Goal: Information Seeking & Learning: Check status

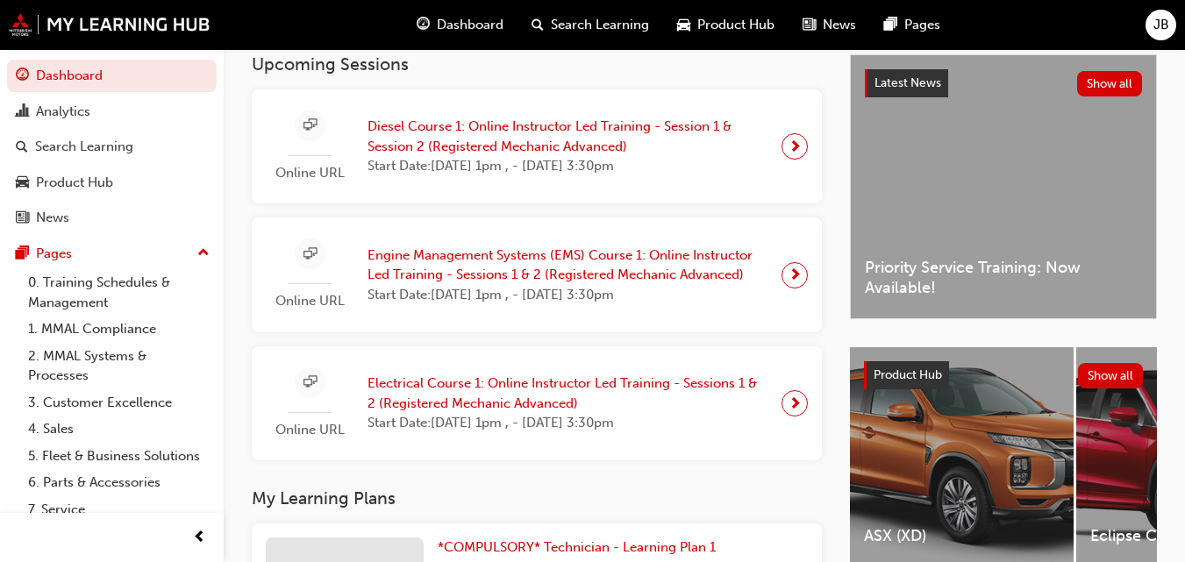
scroll to position [351, 0]
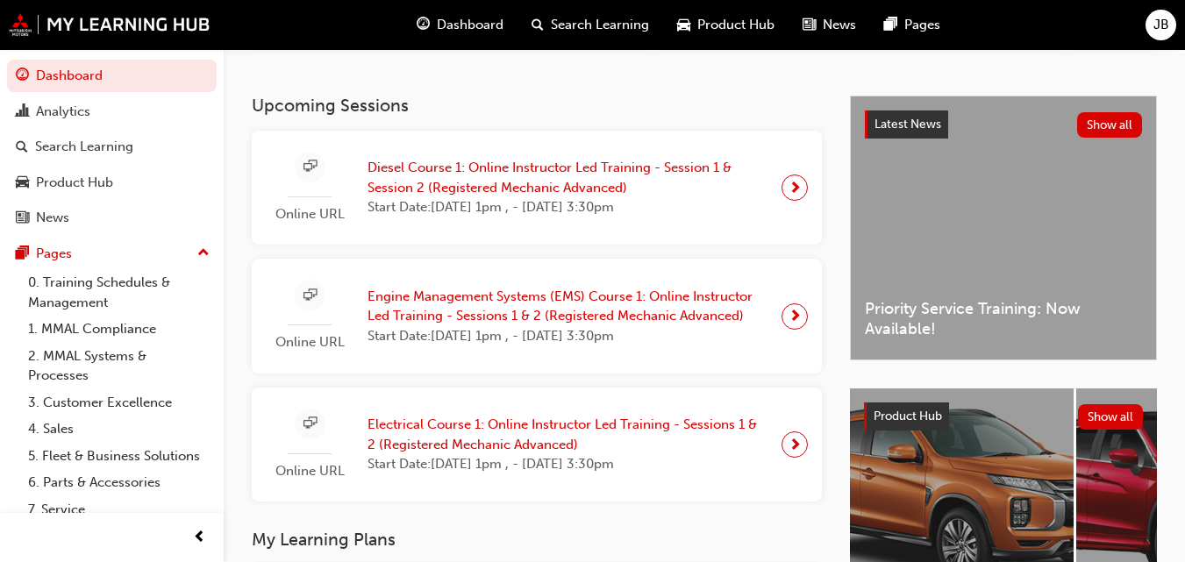
click at [689, 206] on span "Start Date: [DATE] 1pm , - [DATE] 3:30pm" at bounding box center [568, 207] width 400 height 20
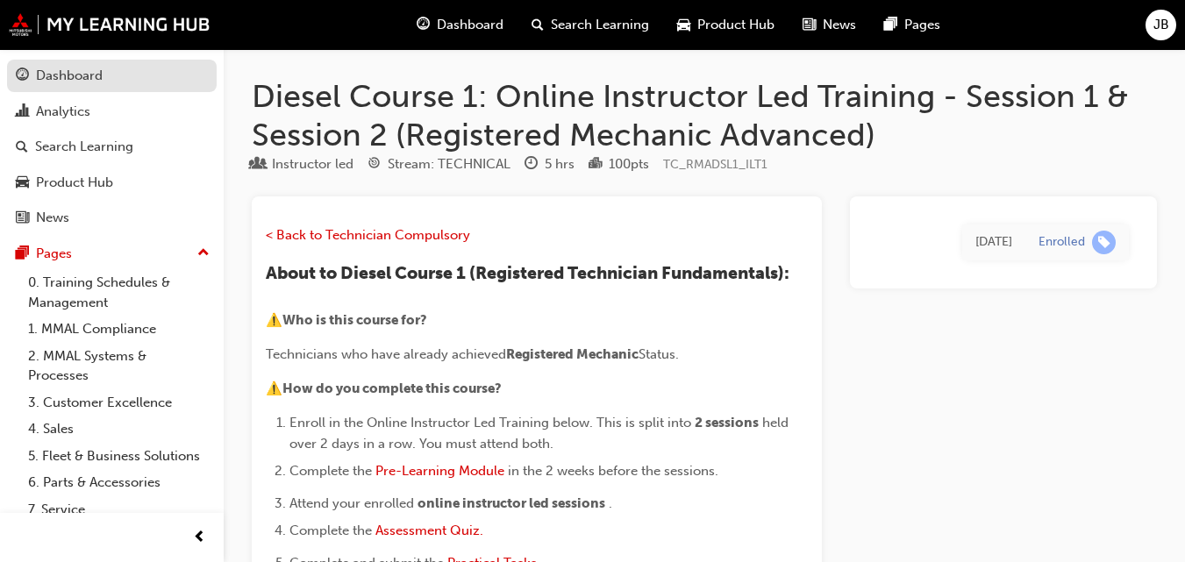
click at [114, 84] on div "Dashboard" at bounding box center [112, 76] width 192 height 22
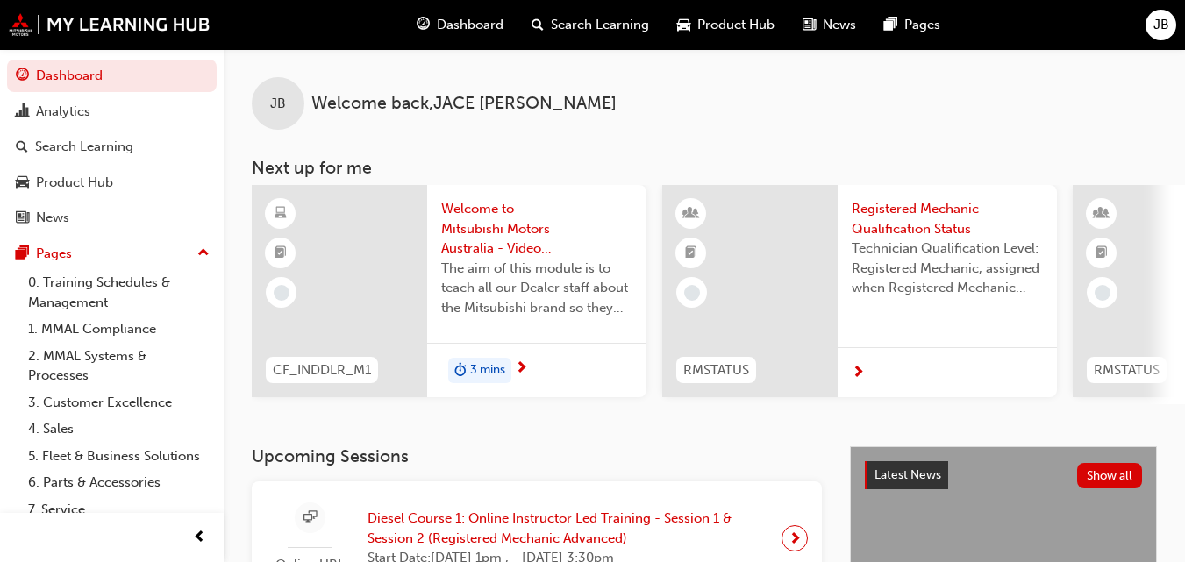
click at [7, 56] on button "Dashboard Analytics Search Learning Product Hub News Pages" at bounding box center [112, 147] width 210 height 182
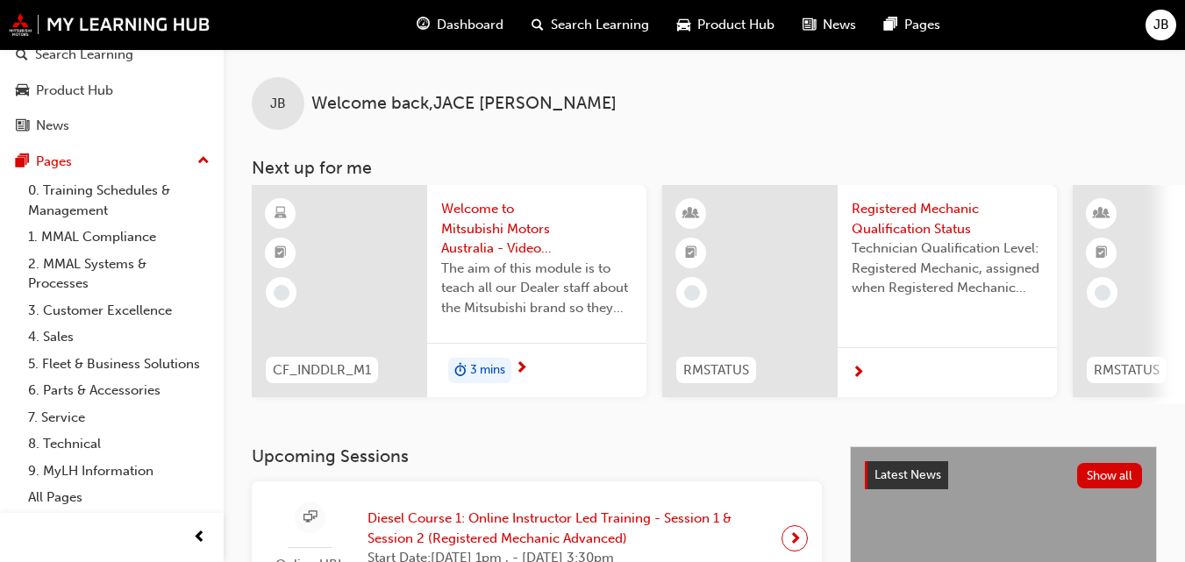
click at [453, 21] on span "Dashboard" at bounding box center [470, 25] width 67 height 20
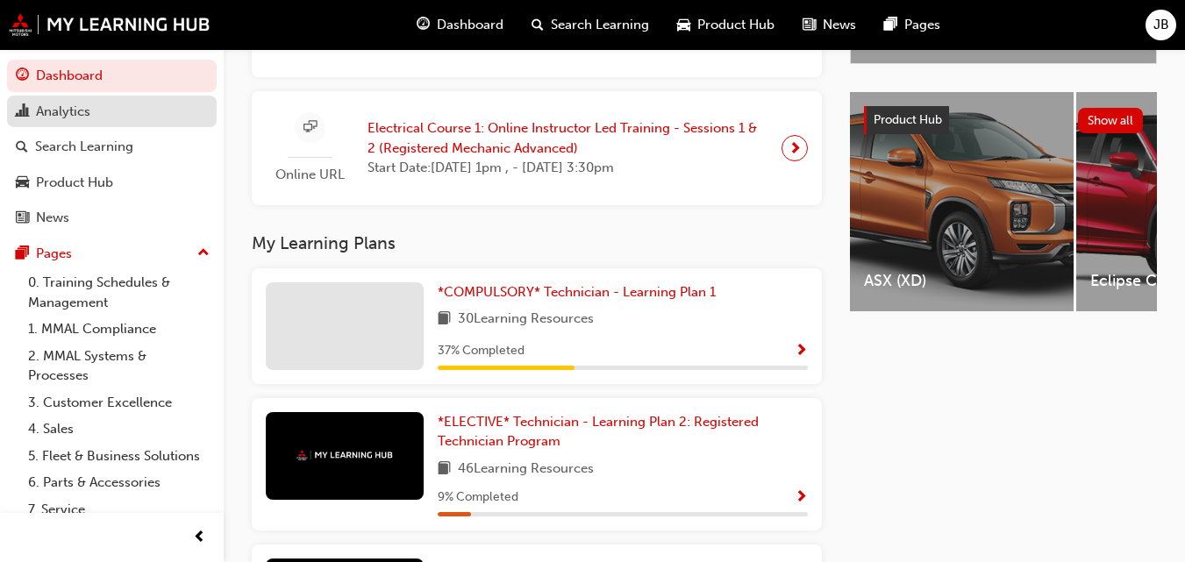
click at [83, 107] on div "Analytics" at bounding box center [63, 112] width 54 height 20
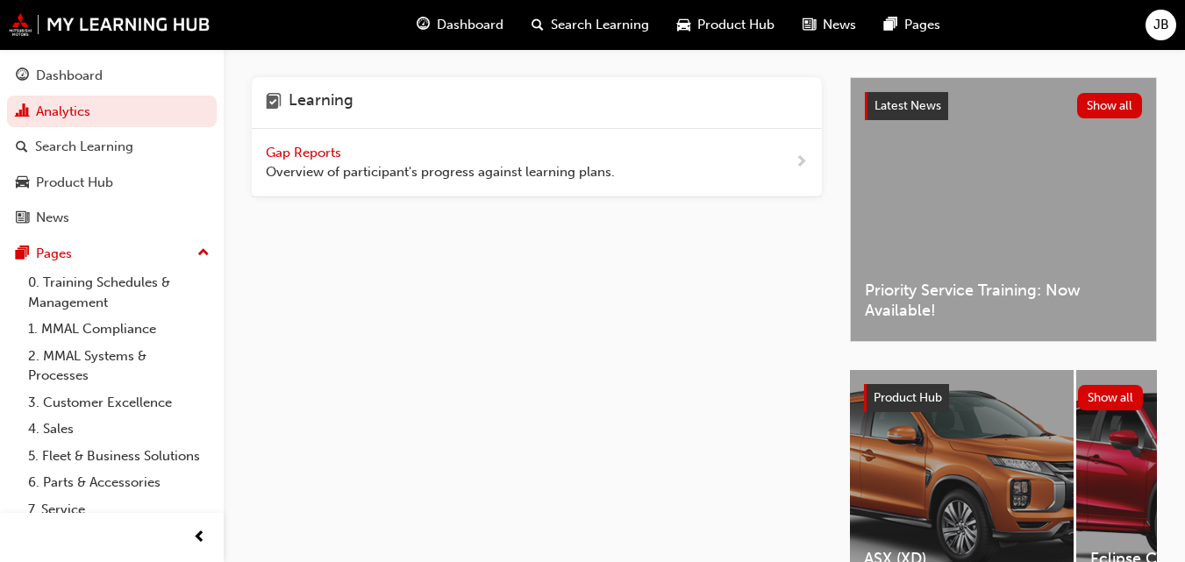
click at [338, 151] on span "Gap Reports" at bounding box center [305, 153] width 79 height 16
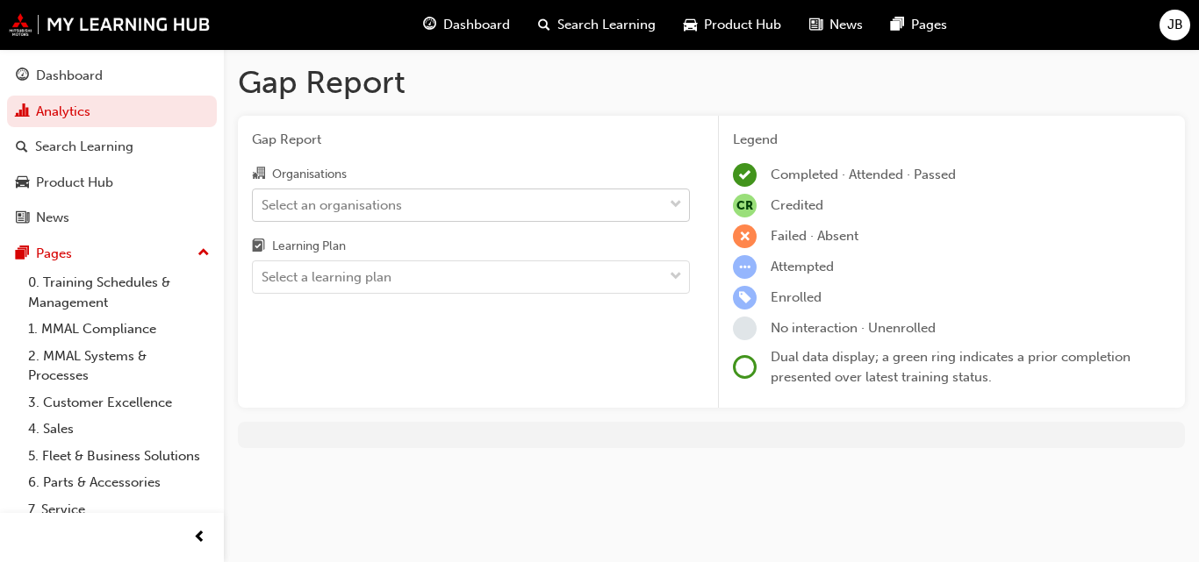
click at [318, 201] on div "Select an organisations" at bounding box center [331, 205] width 140 height 20
click at [263, 201] on input "Organisations Select an organisations" at bounding box center [262, 204] width 2 height 15
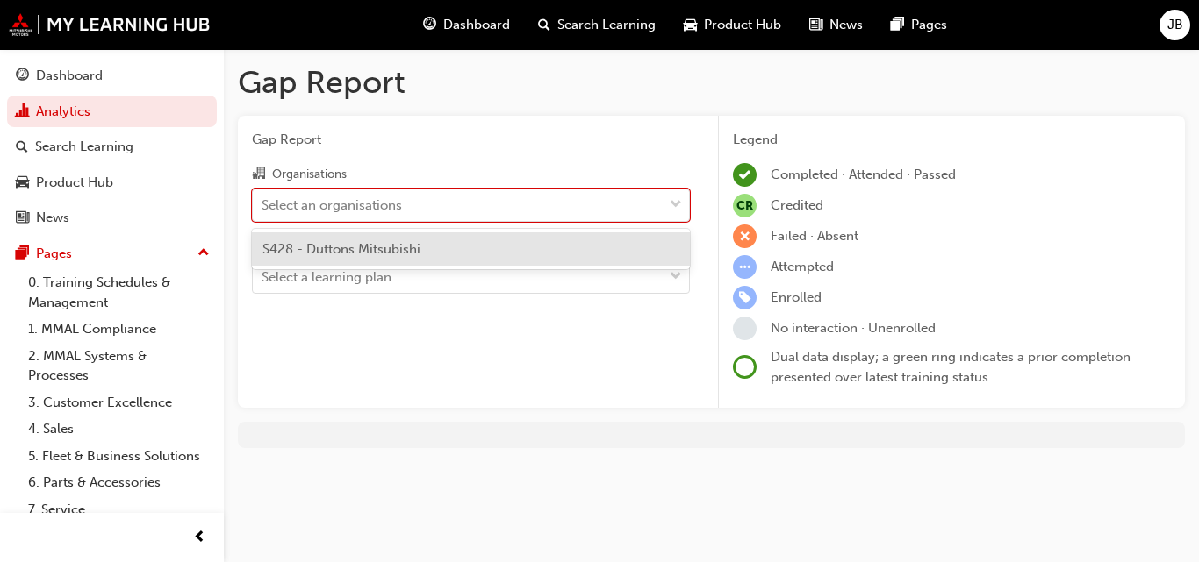
click at [336, 242] on span "S428 - Duttons Mitsubishi" at bounding box center [341, 249] width 158 height 16
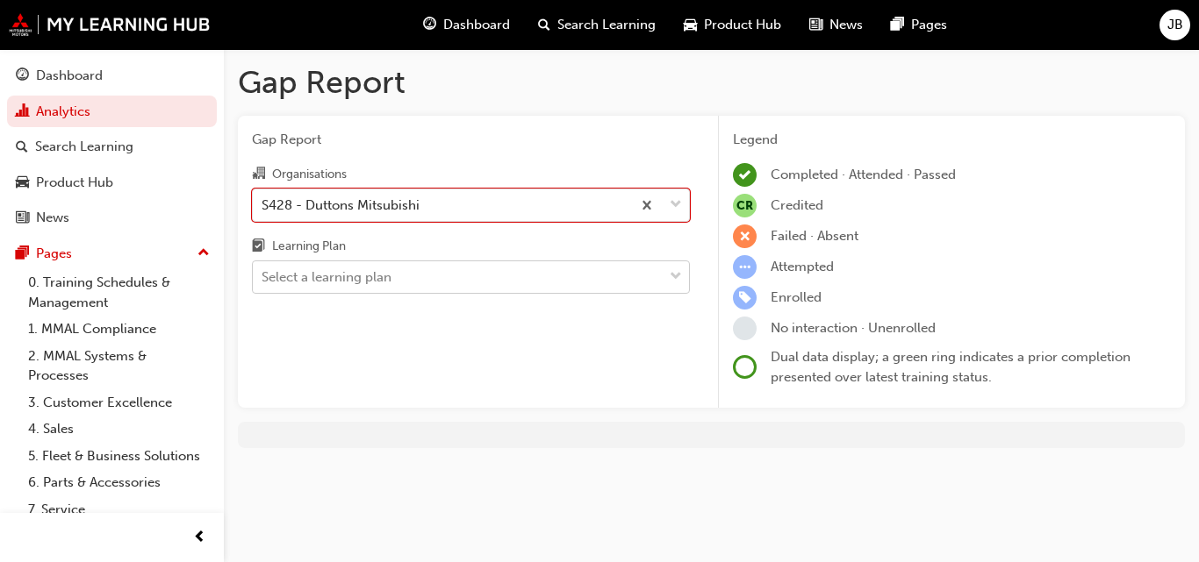
click at [325, 290] on div "Select a learning plan" at bounding box center [458, 277] width 410 height 31
click at [263, 284] on input "Learning Plan Select a learning plan" at bounding box center [262, 276] width 2 height 15
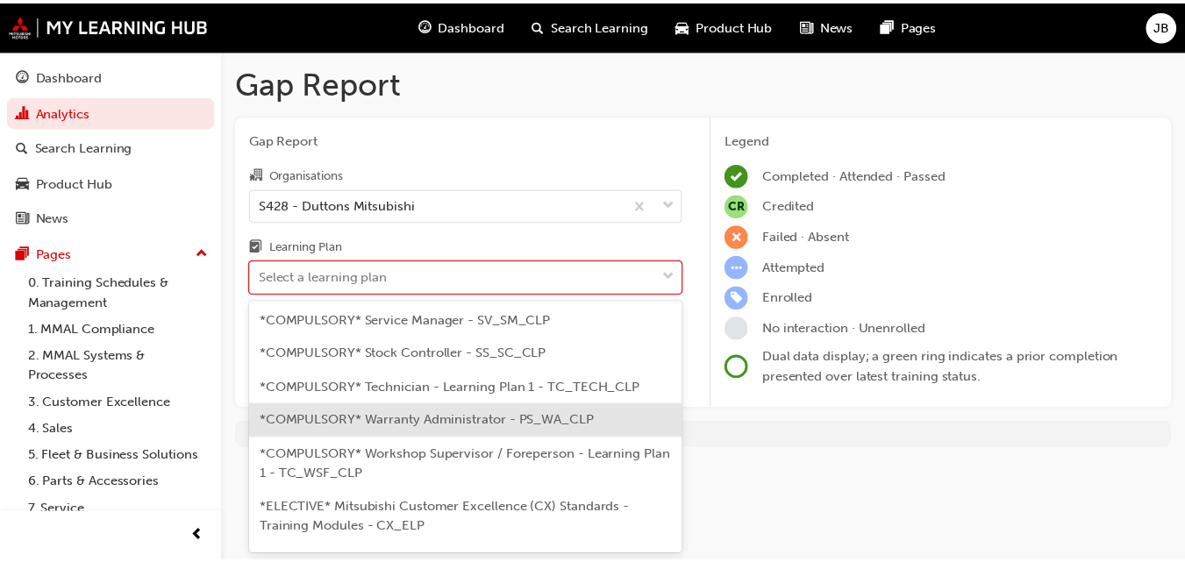
scroll to position [694, 0]
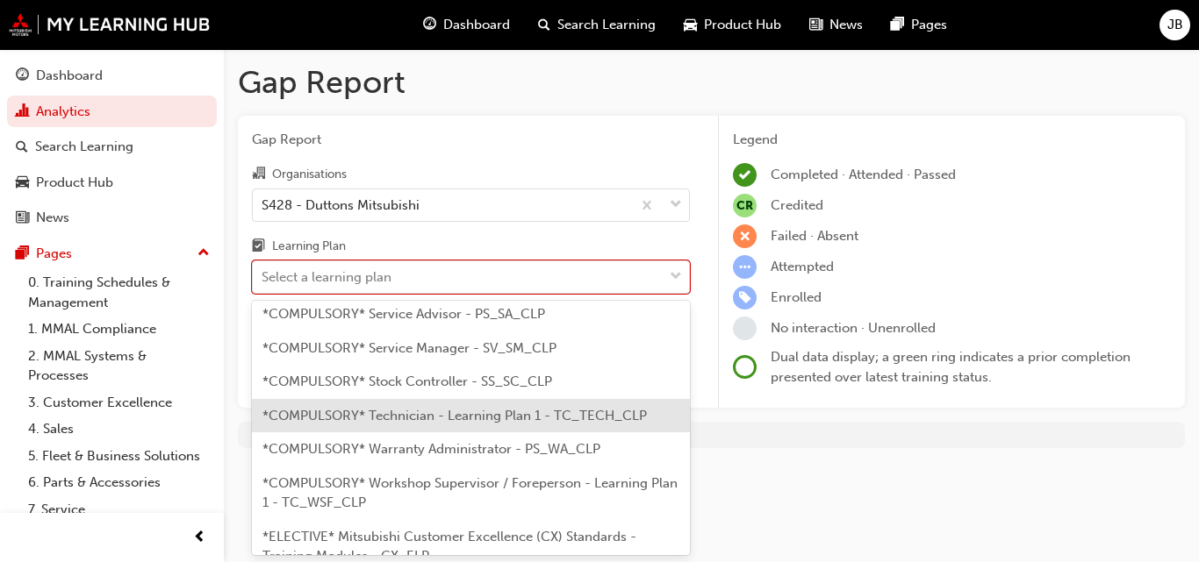
click at [423, 423] on span "*COMPULSORY* Technician - Learning Plan 1 - TC_TECH_CLP" at bounding box center [454, 416] width 384 height 16
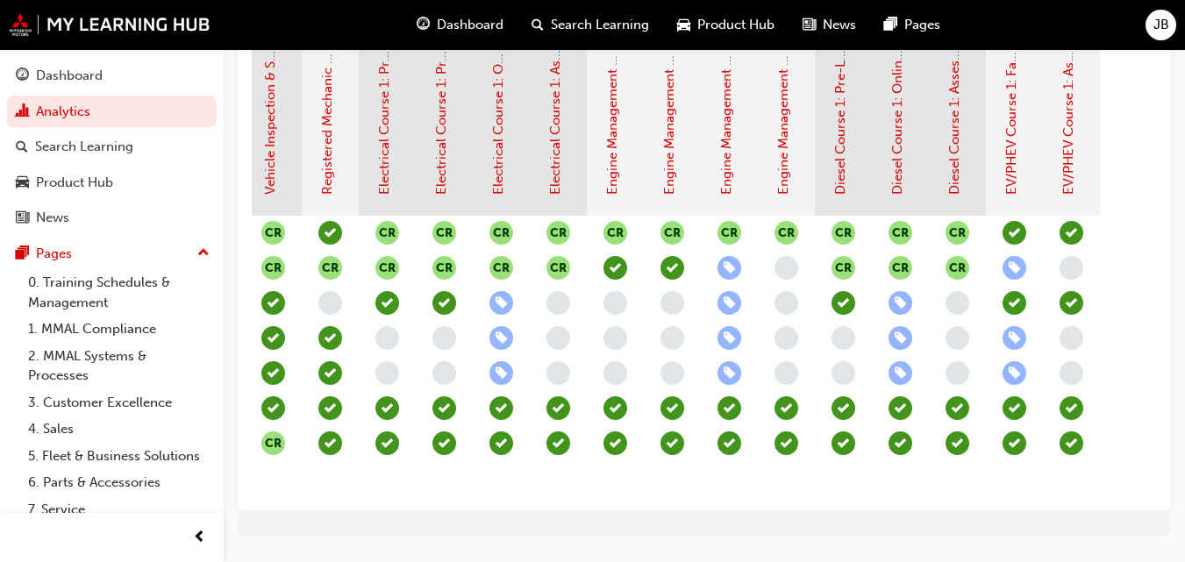
scroll to position [453, 0]
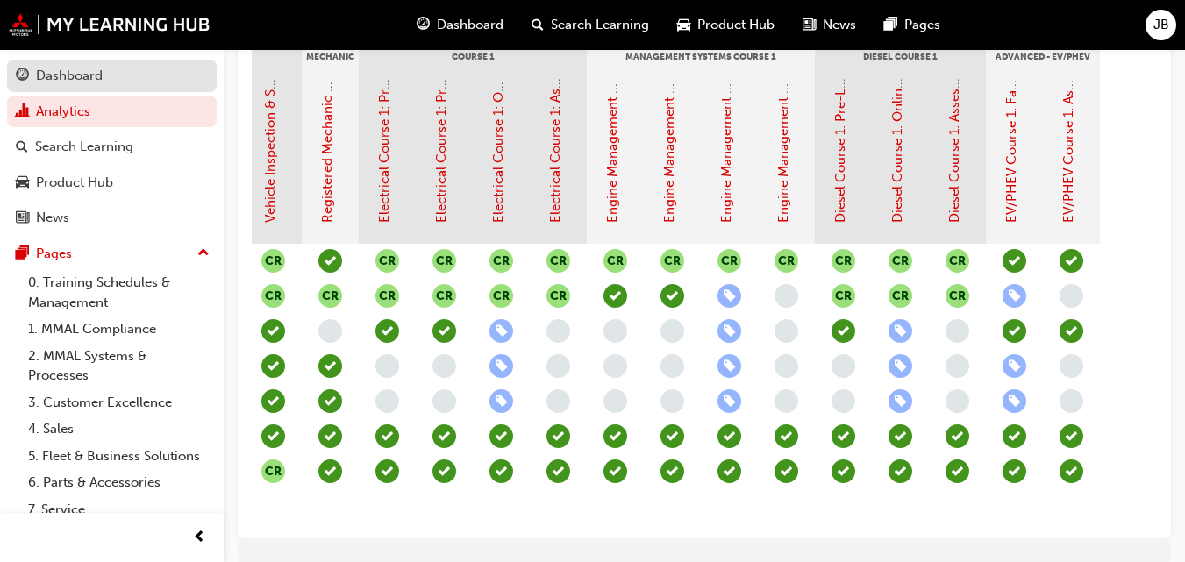
click at [44, 72] on div "Dashboard" at bounding box center [69, 76] width 67 height 20
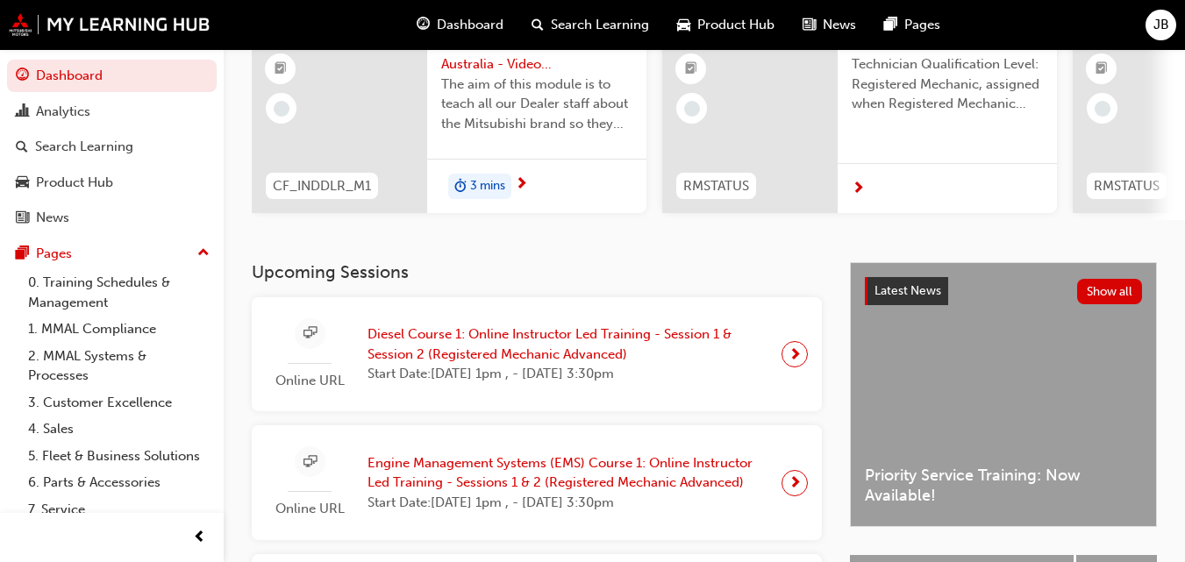
scroll to position [351, 0]
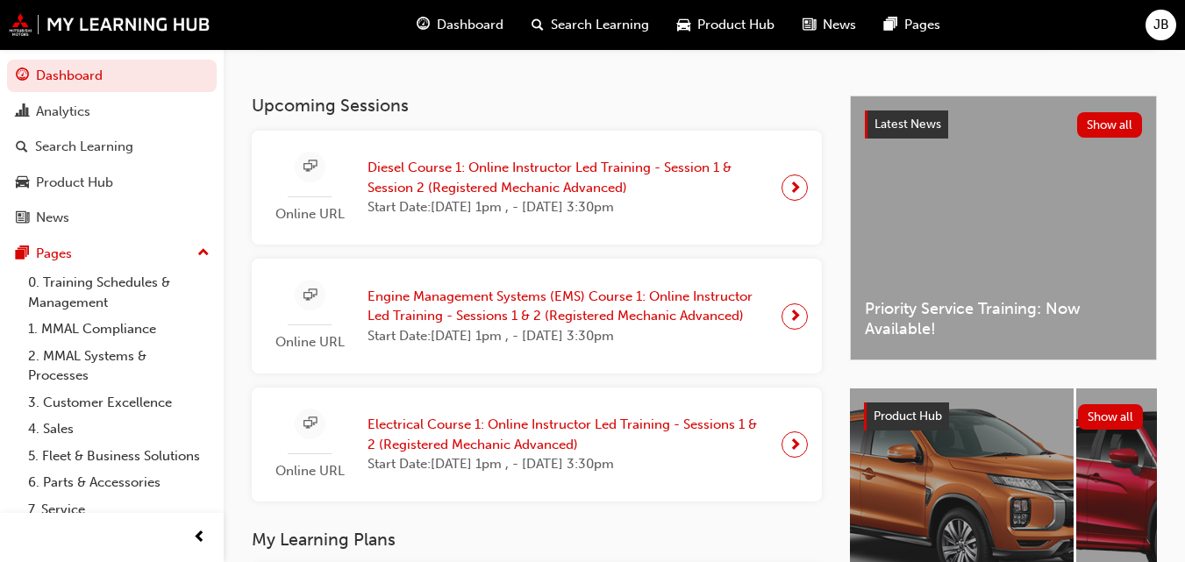
click at [601, 181] on span "Diesel Course 1: Online Instructor Led Training - Session 1 & Session 2 (Regist…" at bounding box center [568, 177] width 400 height 39
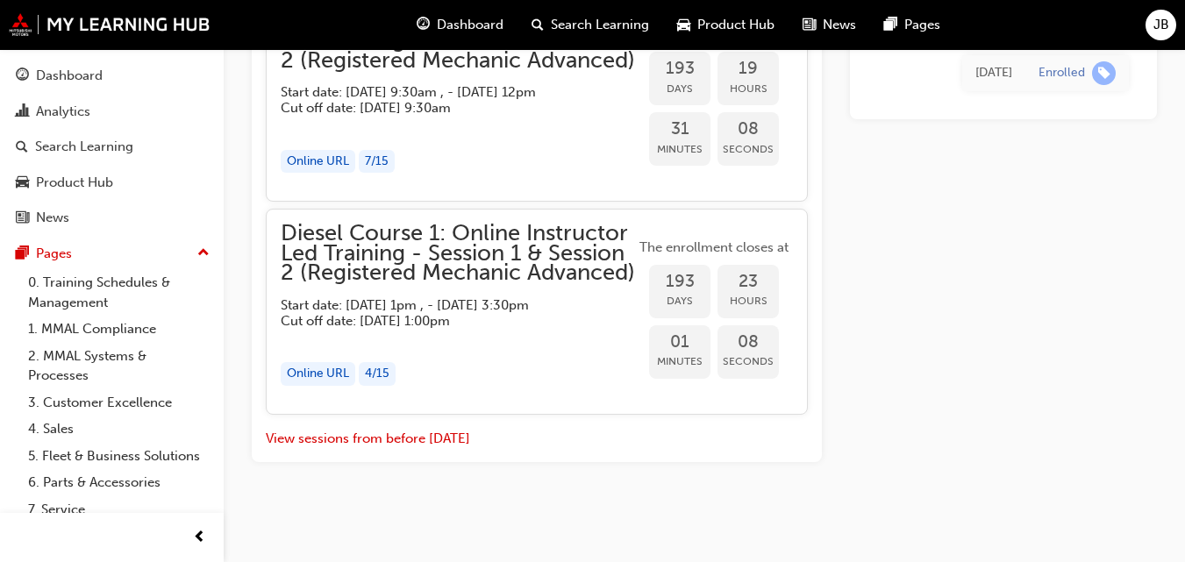
scroll to position [2161, 0]
click at [376, 443] on button "View sessions from before [DATE]" at bounding box center [368, 439] width 204 height 20
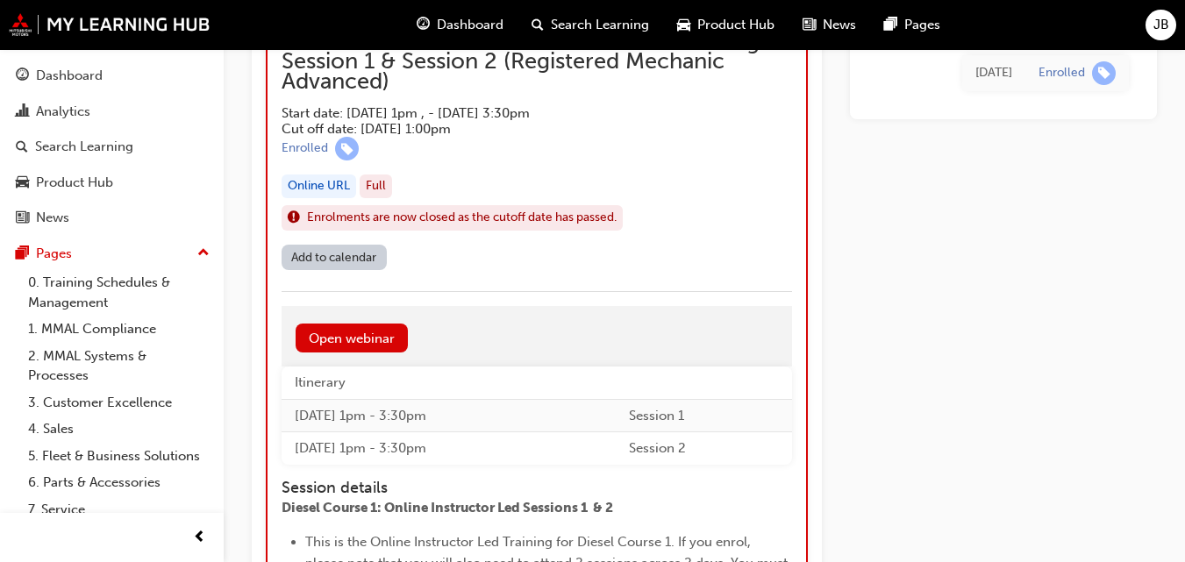
scroll to position [8658, 0]
click at [388, 333] on link "Open webinar" at bounding box center [352, 339] width 112 height 29
